Goal: Task Accomplishment & Management: Use online tool/utility

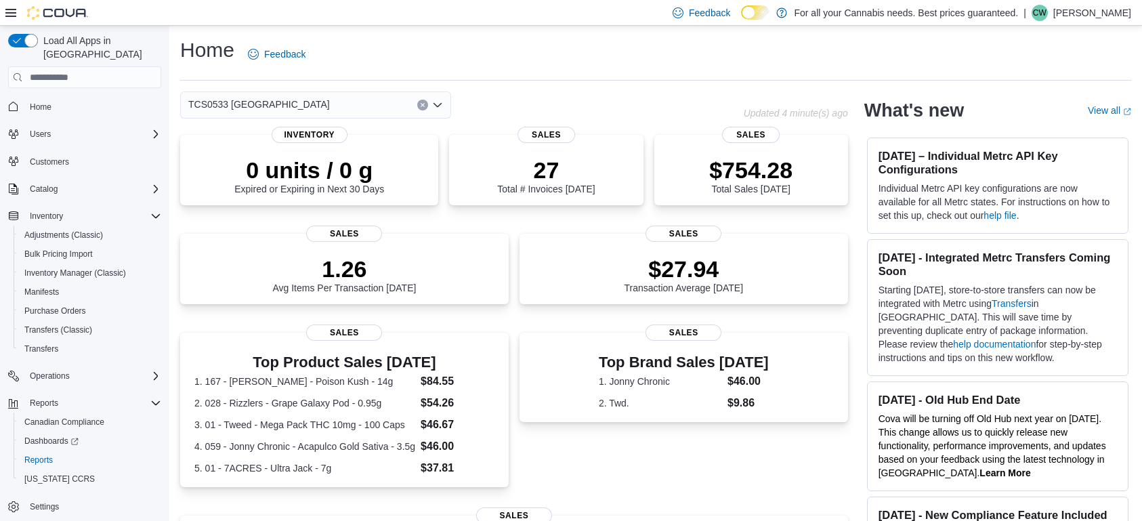
scroll to position [16, 0]
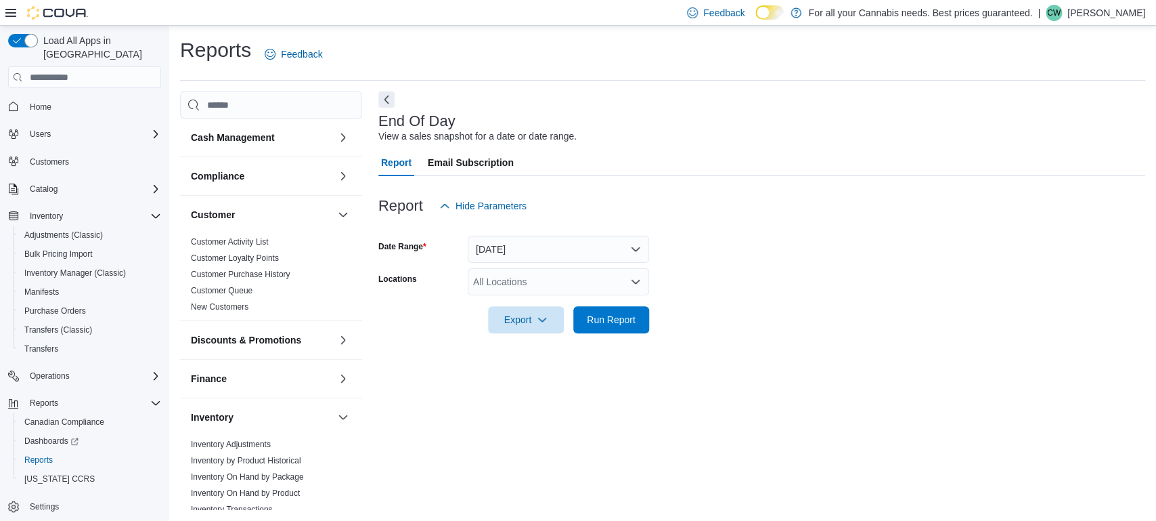
click at [588, 276] on div "All Locations" at bounding box center [558, 281] width 181 height 27
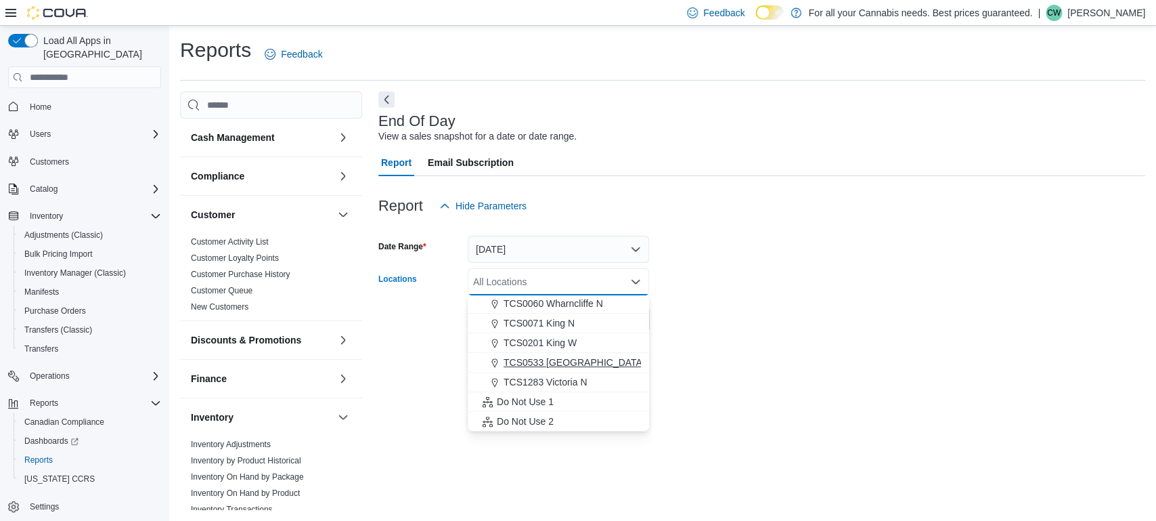
click at [569, 366] on span "TCS0533 [GEOGRAPHIC_DATA]" at bounding box center [575, 362] width 142 height 14
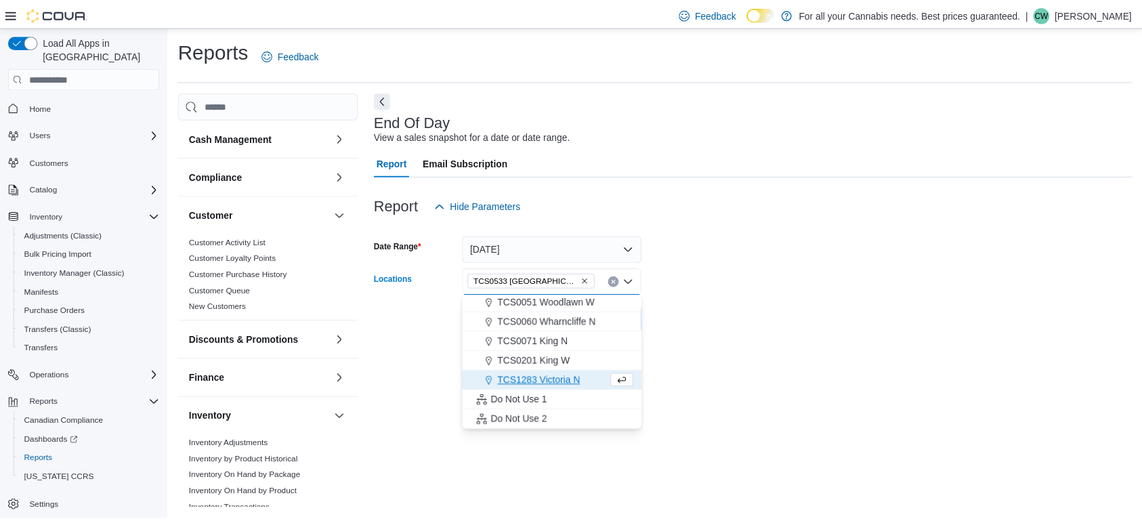
scroll to position [159, 0]
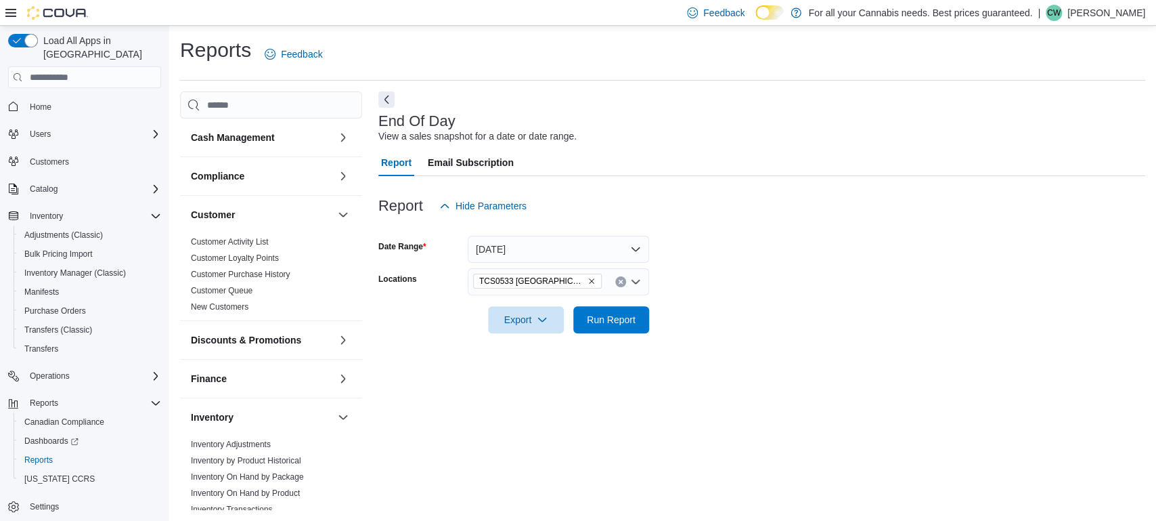
click at [705, 337] on div at bounding box center [761, 341] width 767 height 16
click at [632, 329] on span "Run Report" at bounding box center [612, 318] width 60 height 27
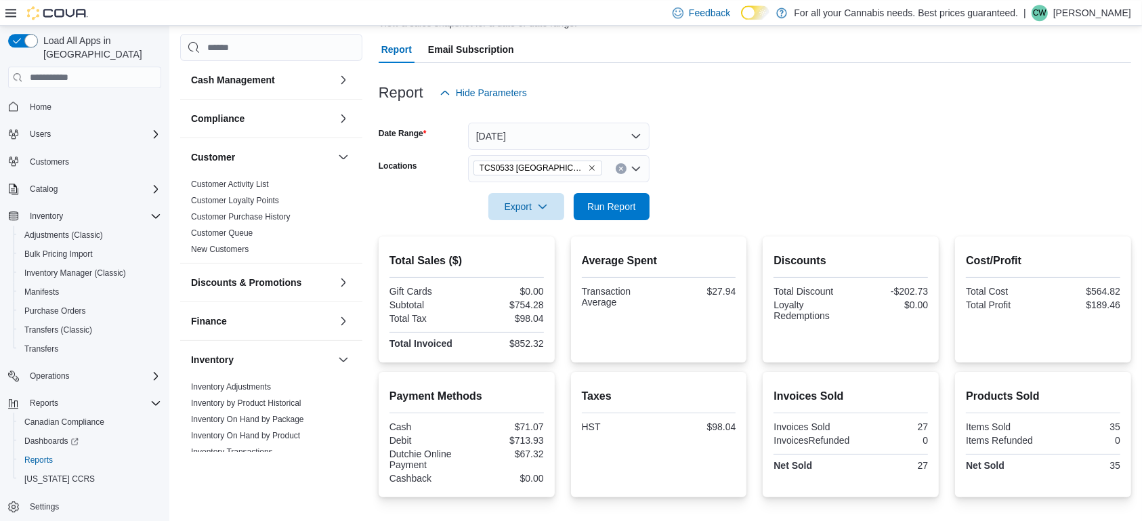
scroll to position [142, 0]
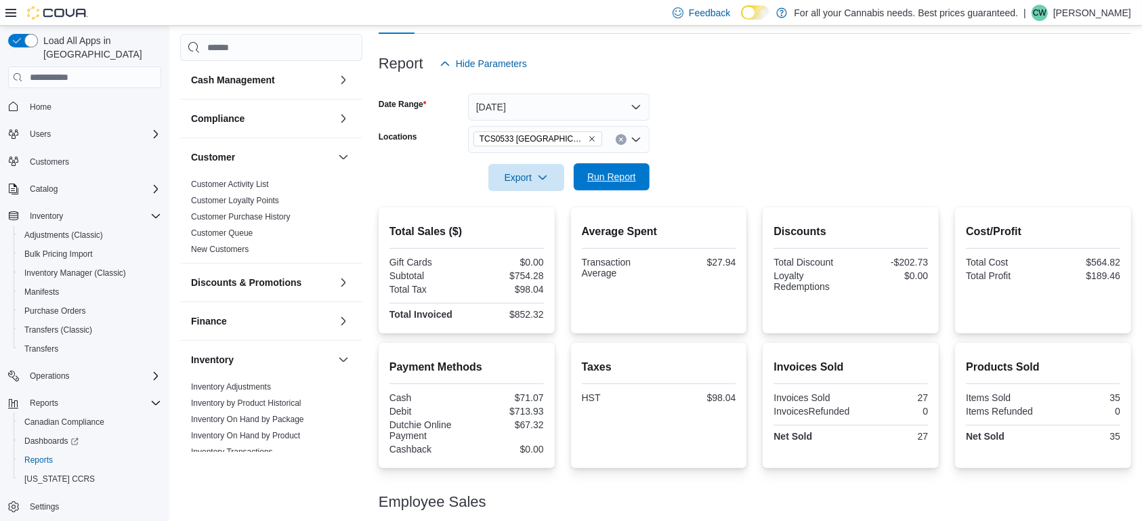
click at [628, 175] on span "Run Report" at bounding box center [611, 177] width 49 height 14
